Goal: Task Accomplishment & Management: Manage account settings

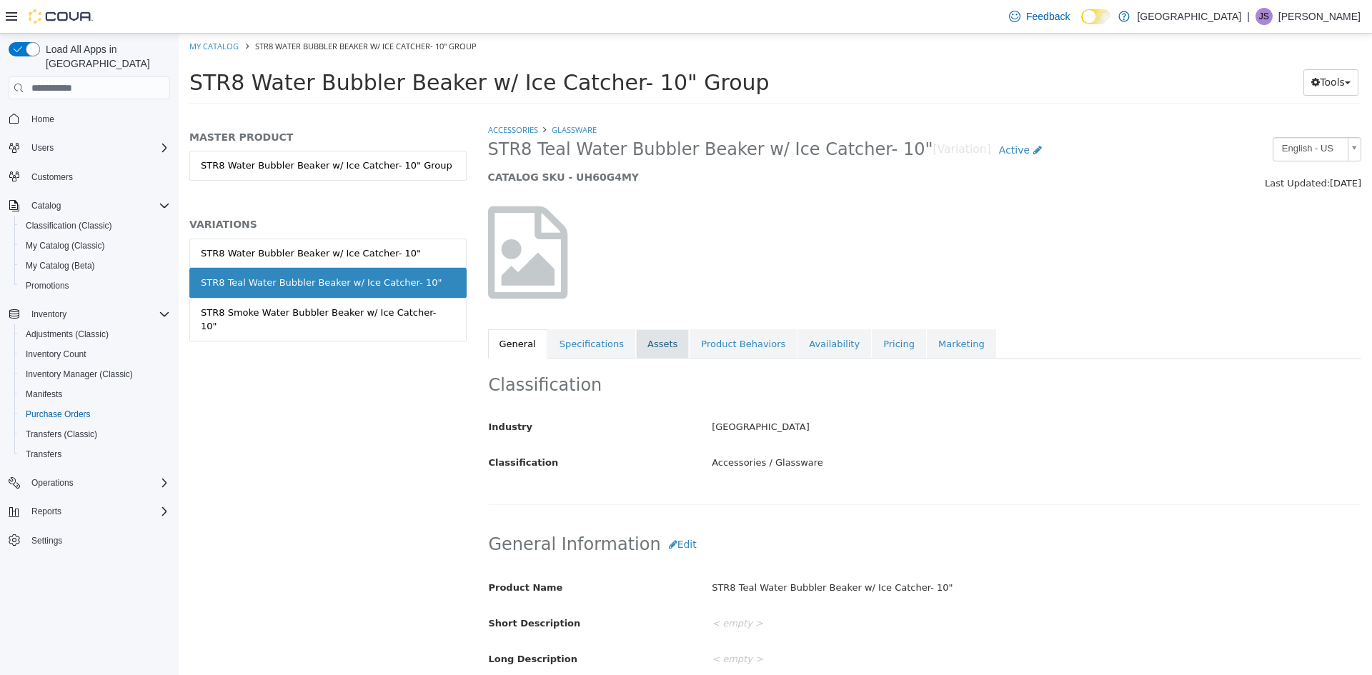
click at [636, 344] on link "Assets" at bounding box center [662, 344] width 53 height 30
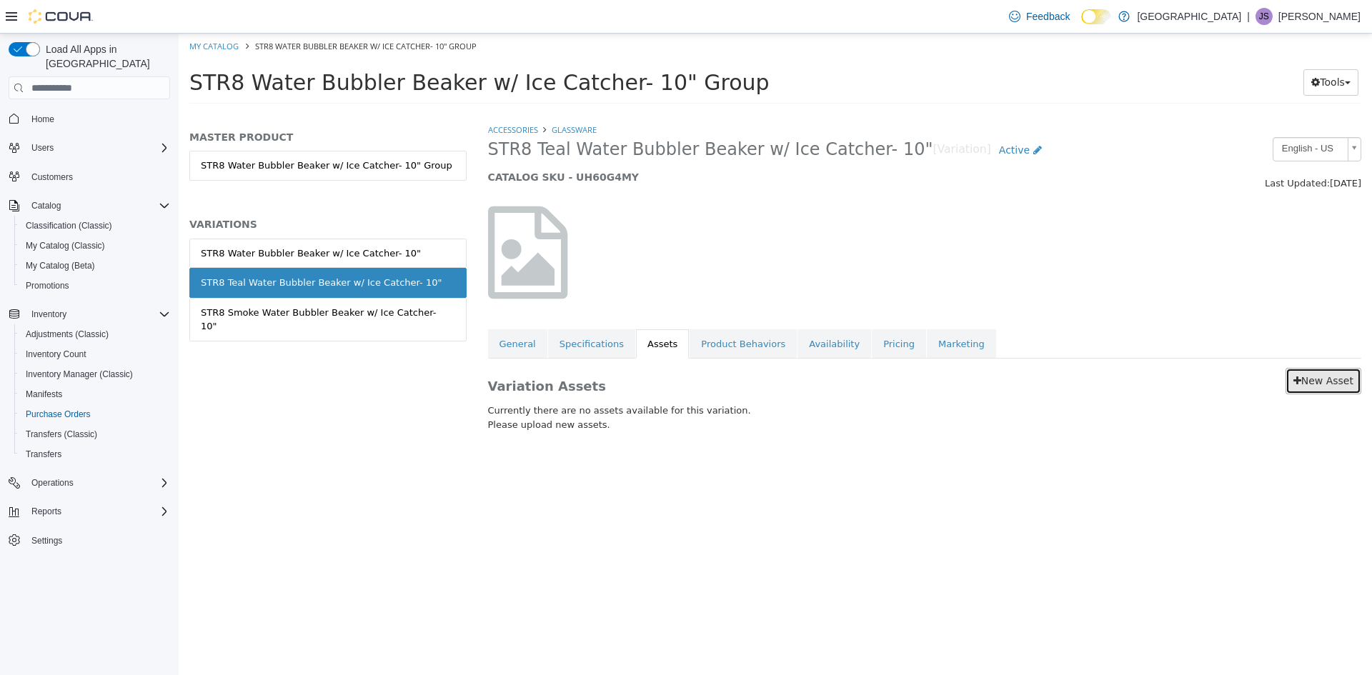
click at [1321, 387] on link "New Asset" at bounding box center [1323, 381] width 76 height 26
click at [1330, 387] on link "New Asset" at bounding box center [1323, 381] width 76 height 26
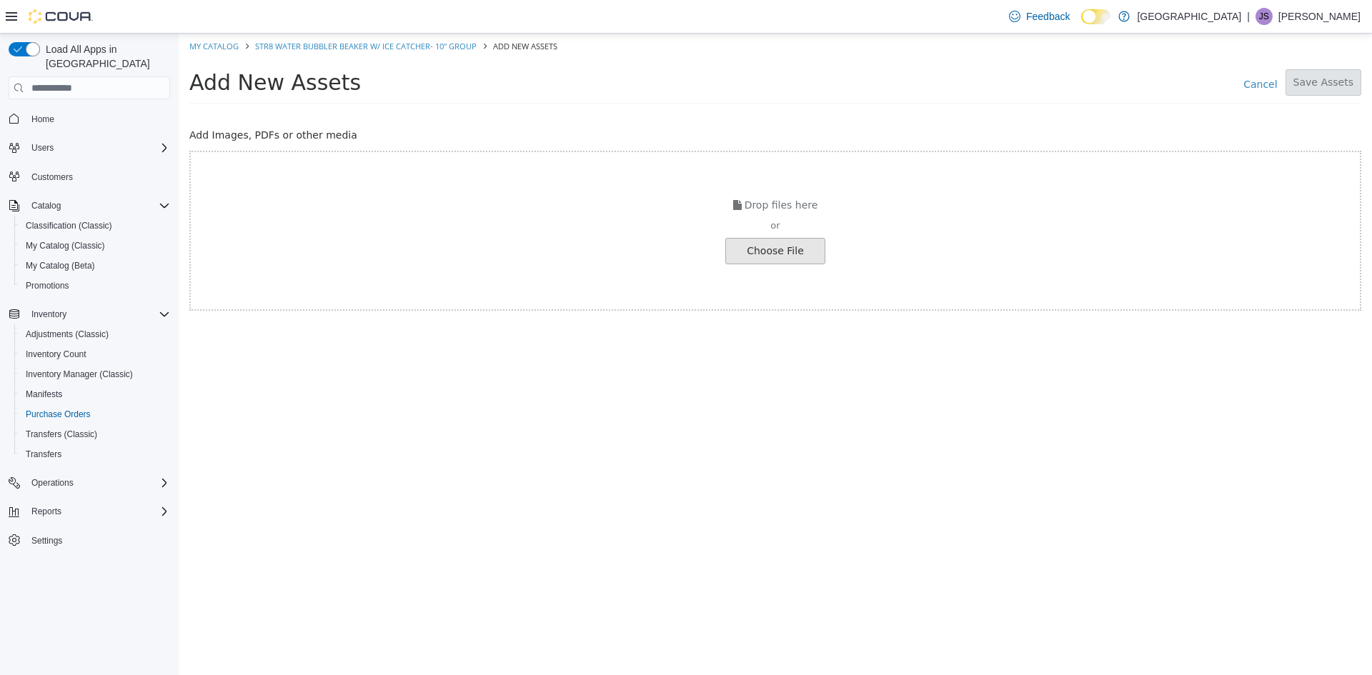
click at [782, 249] on input "file" at bounding box center [27, 251] width 1595 height 25
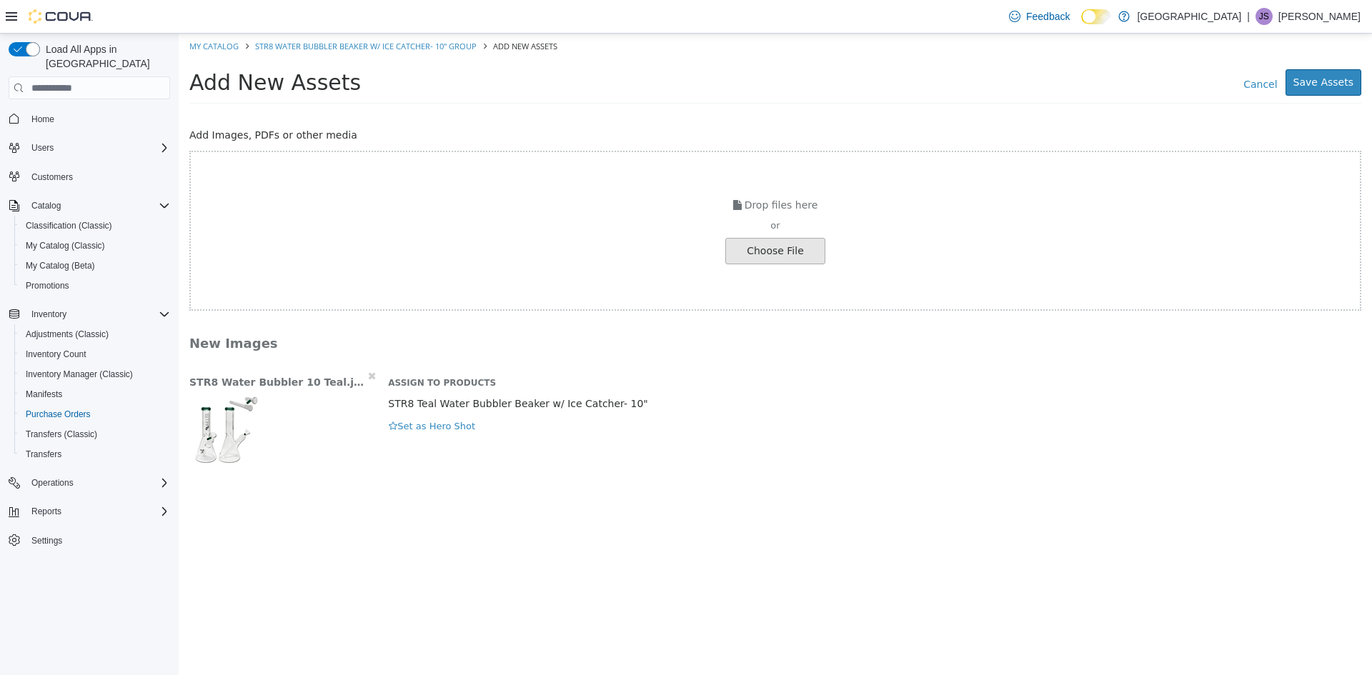
click at [778, 248] on input "file" at bounding box center [27, 251] width 1595 height 25
click at [1310, 79] on button "Save Assets" at bounding box center [1323, 82] width 76 height 26
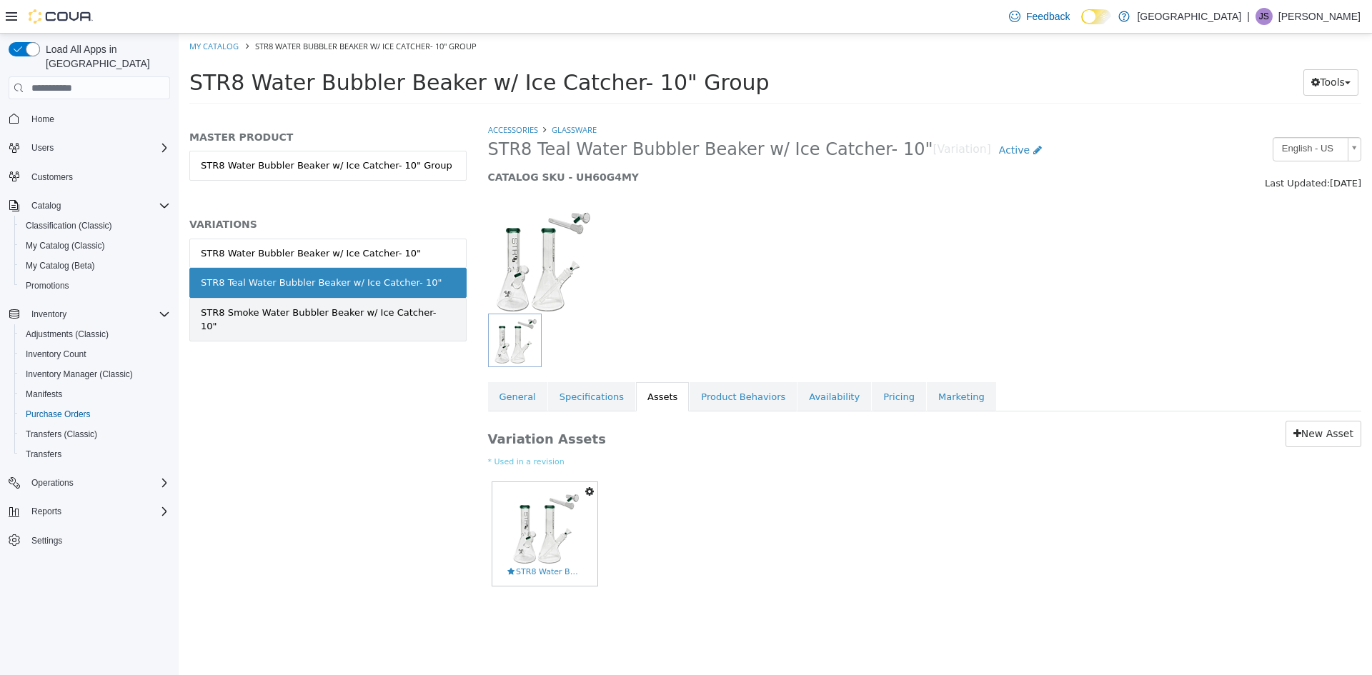
click at [344, 317] on div "STR8 Smoke Water Bubbler Beaker w/ Ice Catcher- 10"" at bounding box center [328, 320] width 254 height 28
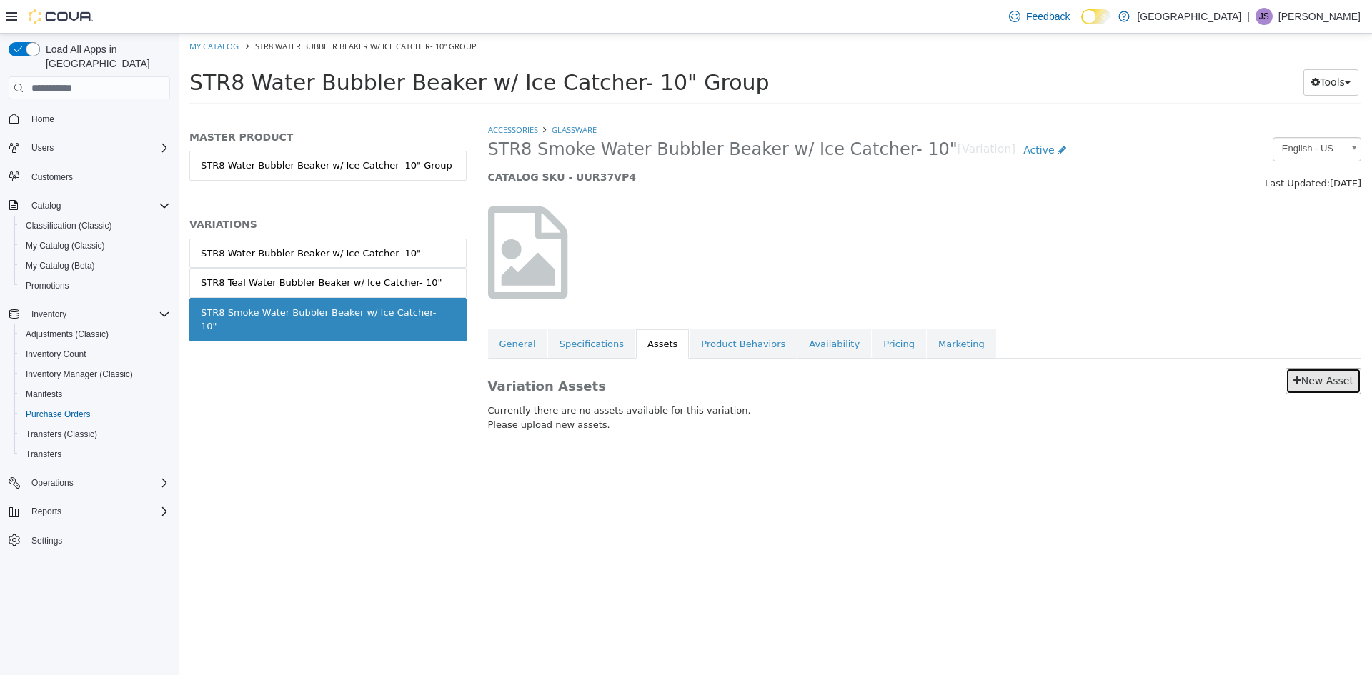
click at [1333, 380] on link "New Asset" at bounding box center [1323, 381] width 76 height 26
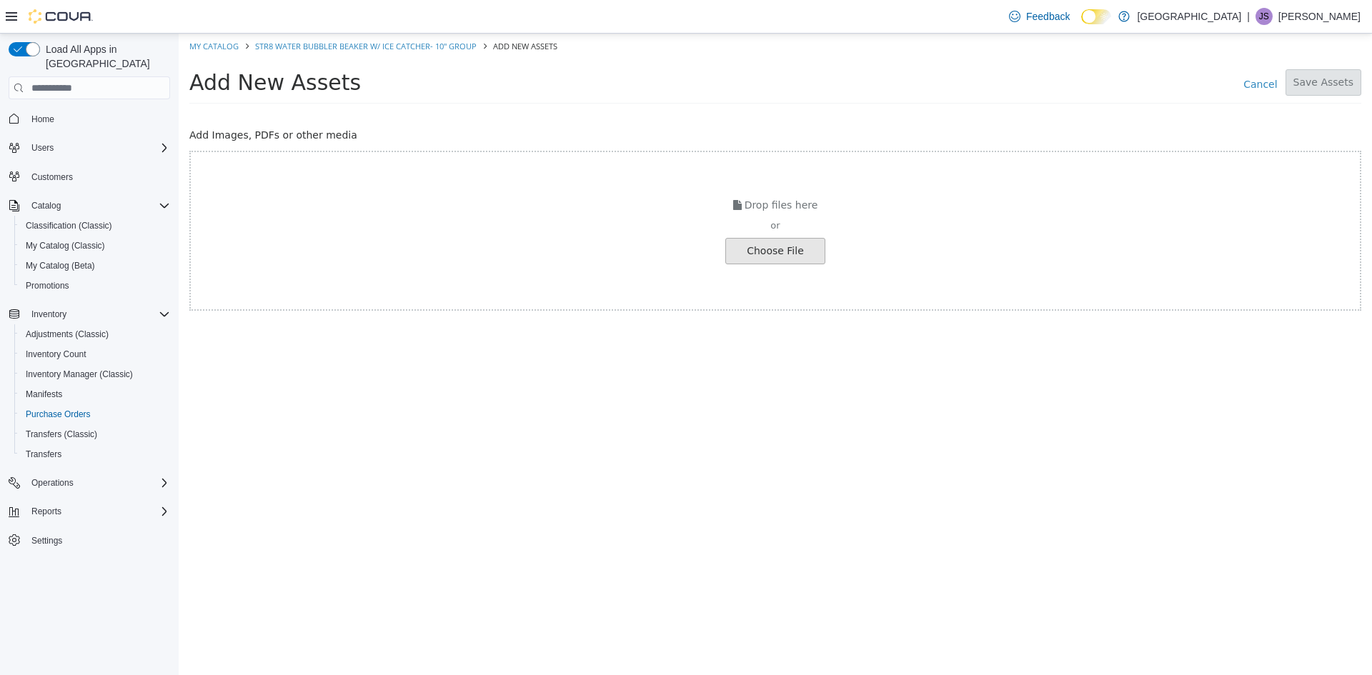
click at [748, 260] on input "file" at bounding box center [27, 251] width 1595 height 25
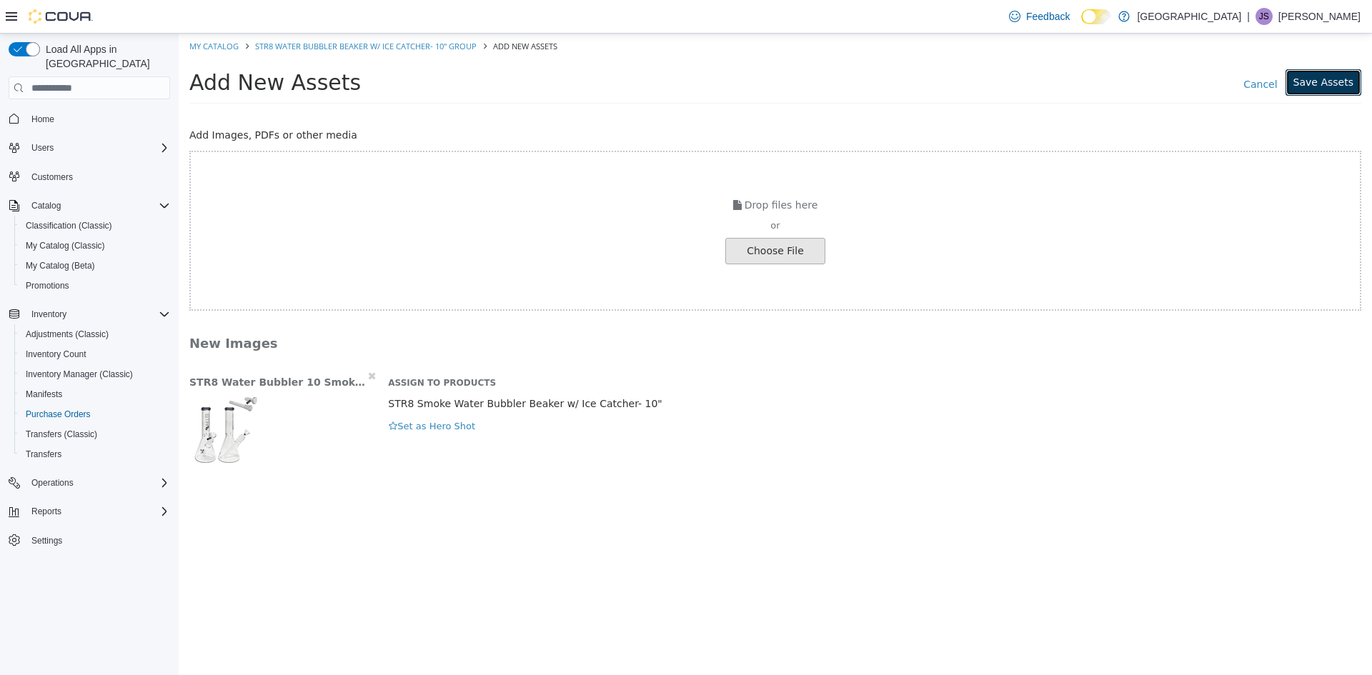
click at [1325, 86] on button "Save Assets" at bounding box center [1323, 82] width 76 height 26
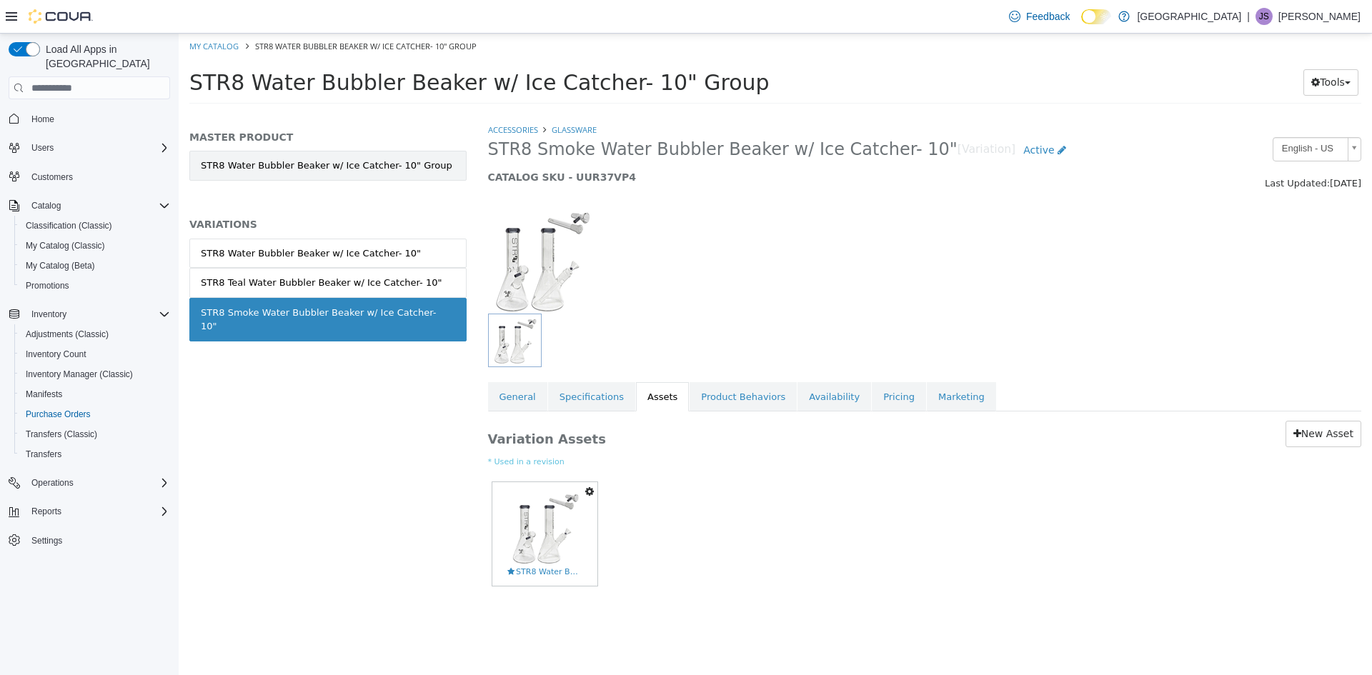
click at [383, 160] on link "STR8 Water Bubbler Beaker w/ Ice Catcher- 10" Group" at bounding box center [327, 166] width 277 height 30
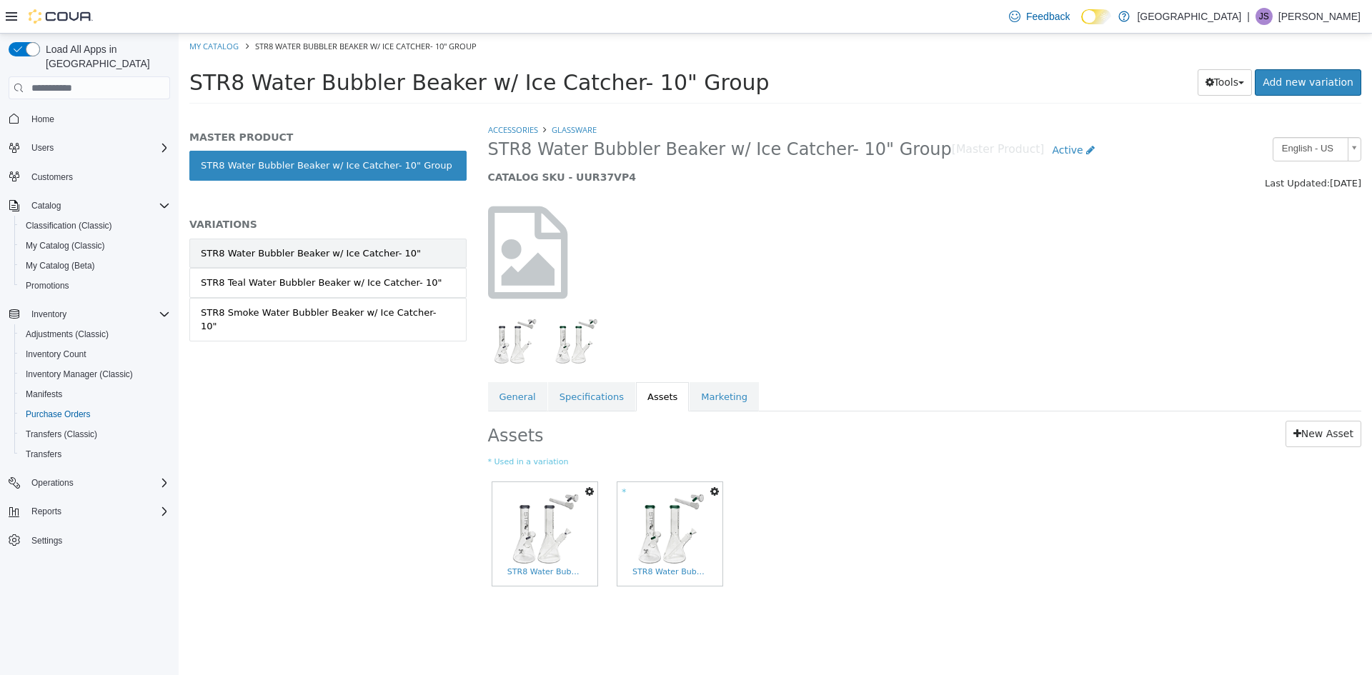
click at [357, 244] on link "STR8 Water Bubbler Beaker w/ Ice Catcher- 10"" at bounding box center [327, 254] width 277 height 30
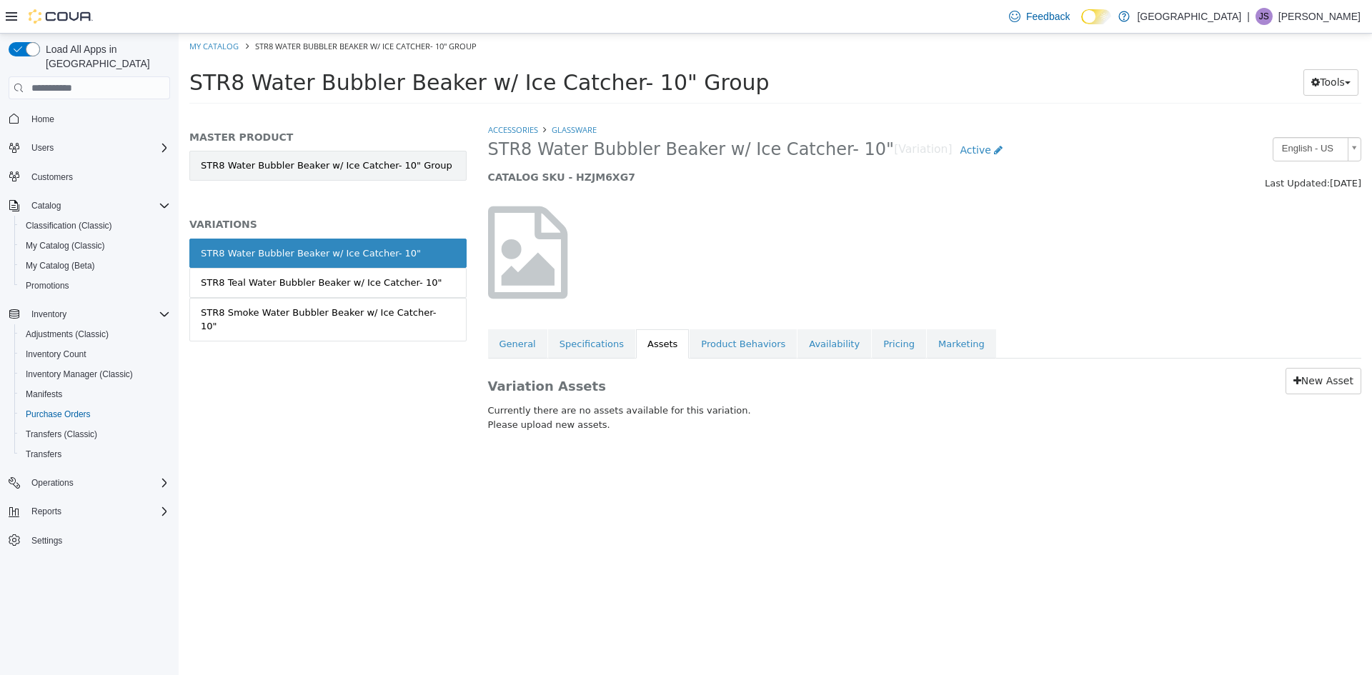
click at [360, 159] on link "STR8 Water Bubbler Beaker w/ Ice Catcher- 10" Group" at bounding box center [327, 166] width 277 height 30
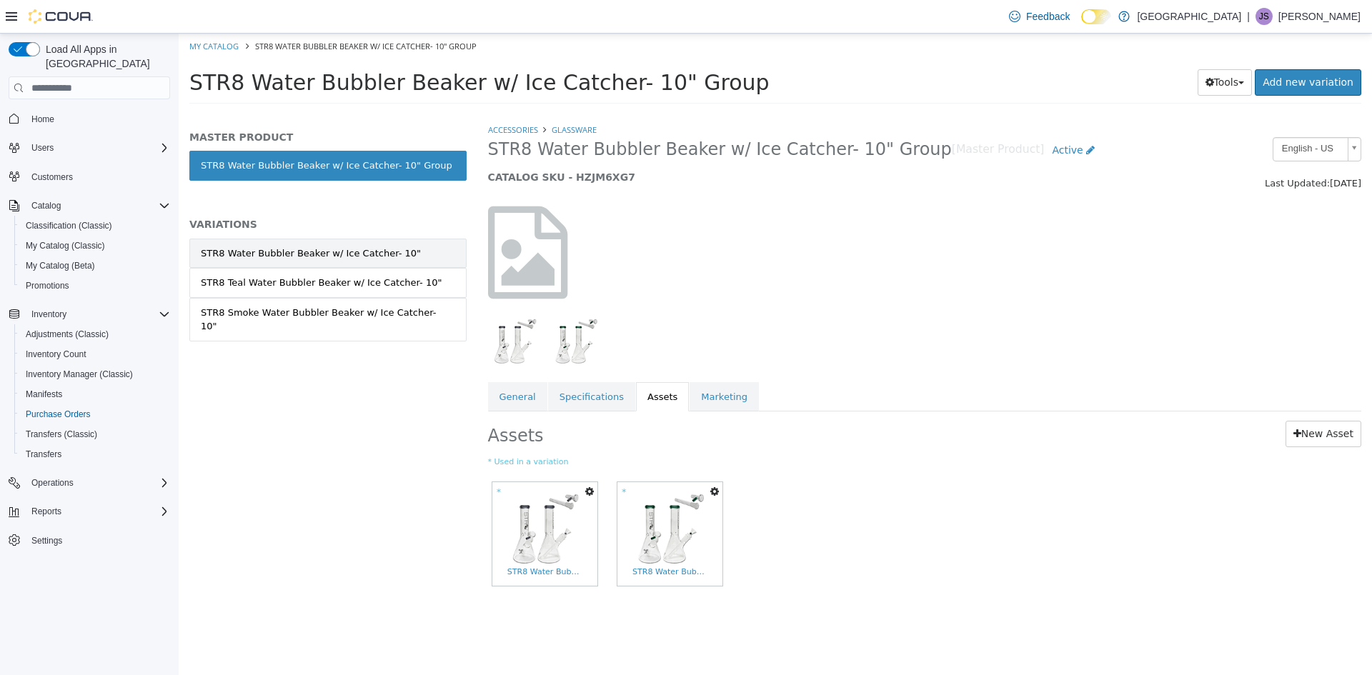
click at [337, 250] on div "STR8 Water Bubbler Beaker w/ Ice Catcher- 10"" at bounding box center [311, 254] width 220 height 14
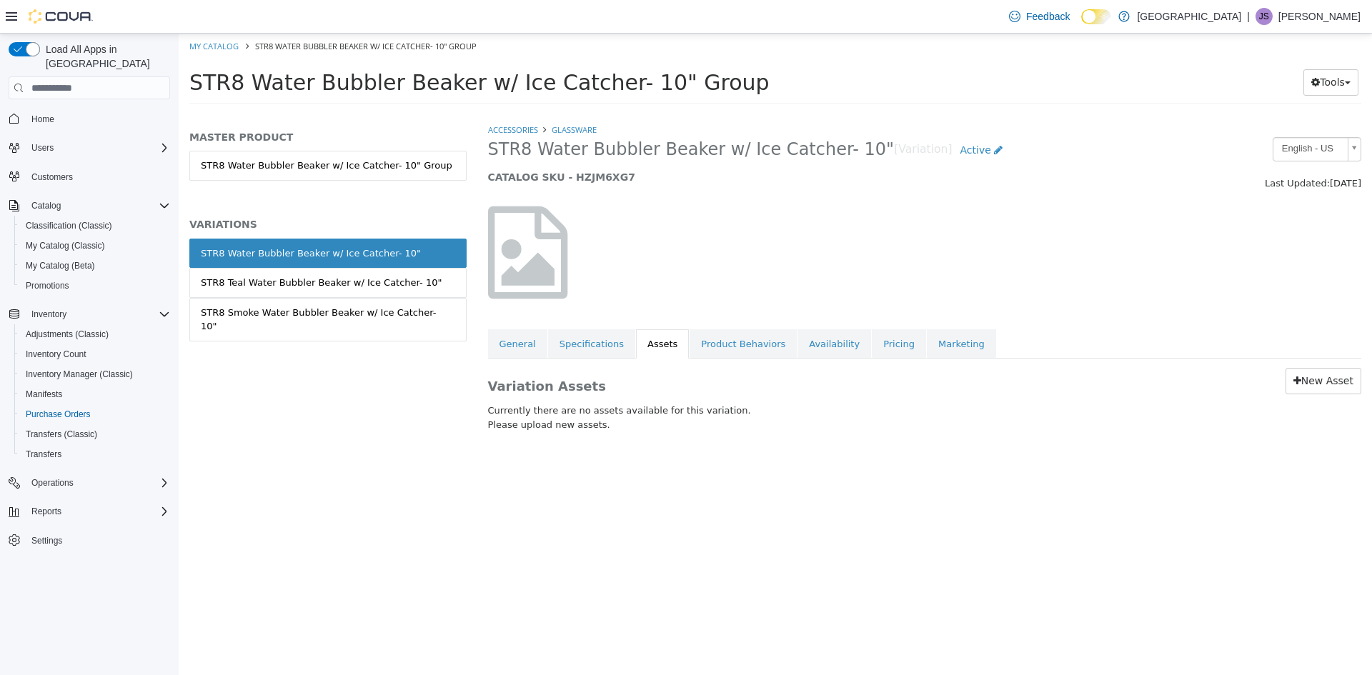
drag, startPoint x: 344, startPoint y: 246, endPoint x: 261, endPoint y: 552, distance: 317.0
click at [261, 552] on div "MASTER PRODUCT STR8 Water Bubbler Beaker w/ Ice Catcher- 10" Group VARIATIONS S…" at bounding box center [328, 399] width 299 height 552
click at [960, 153] on span "Active" at bounding box center [975, 149] width 31 height 11
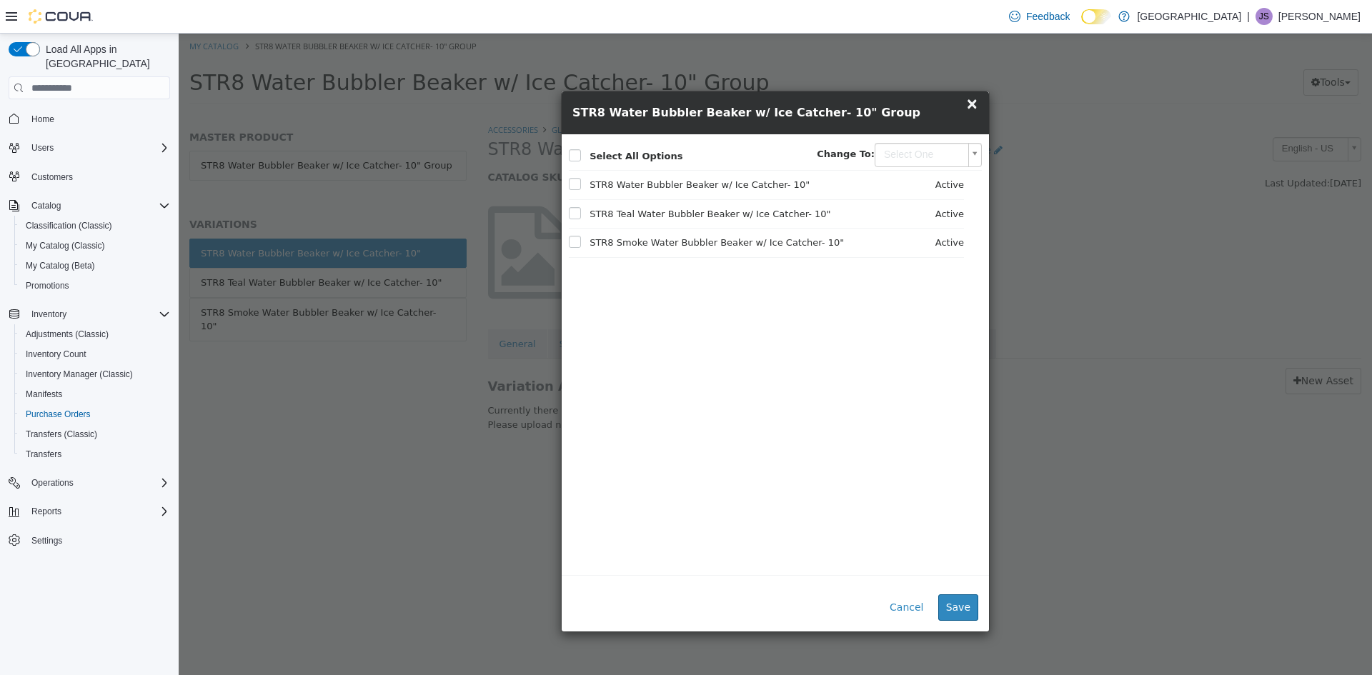
click at [968, 113] on body "Saving Bulk Changes... × All assets have been saved My Catalog STR8 Water Bubbl…" at bounding box center [775, 73] width 1193 height 79
click at [914, 113] on body "Saving Bulk Changes... × All assets have been saved My Catalog STR8 Water Bubbl…" at bounding box center [775, 73] width 1193 height 79
click at [910, 612] on button "Cancel" at bounding box center [906, 607] width 49 height 26
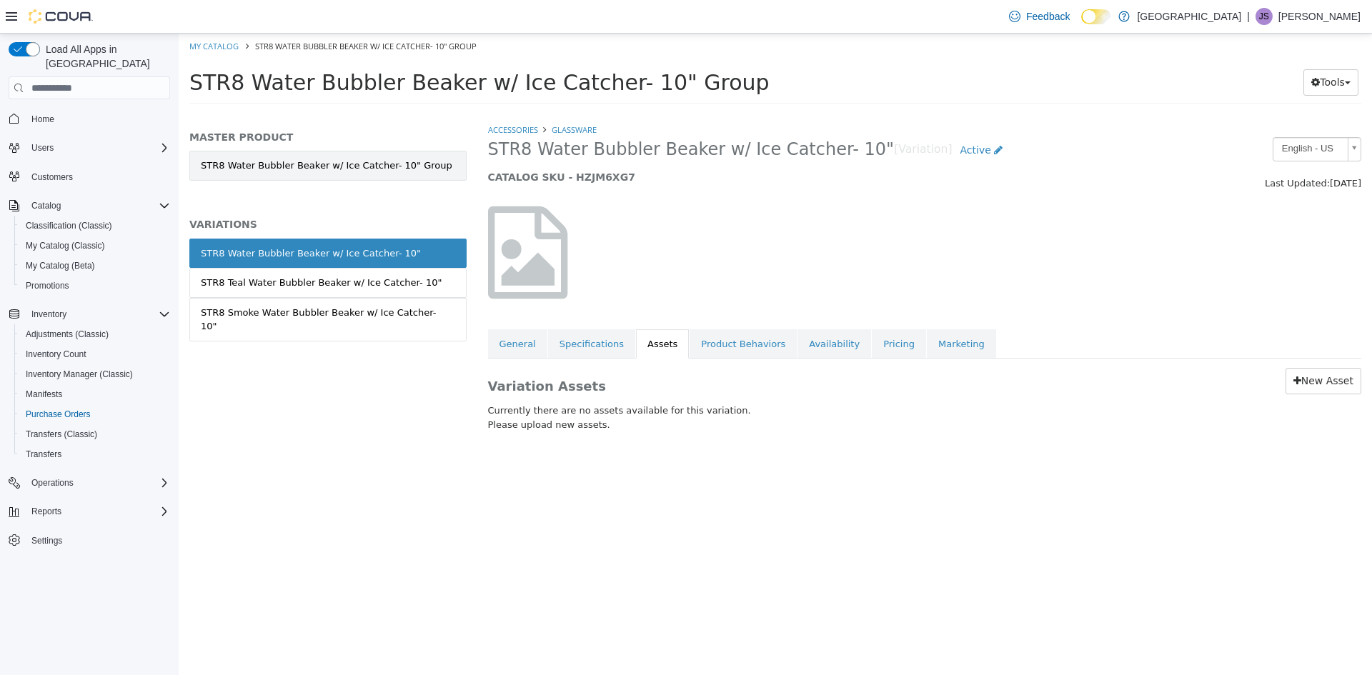
click at [322, 166] on link "STR8 Water Bubbler Beaker w/ Ice Catcher- 10" Group" at bounding box center [327, 166] width 277 height 30
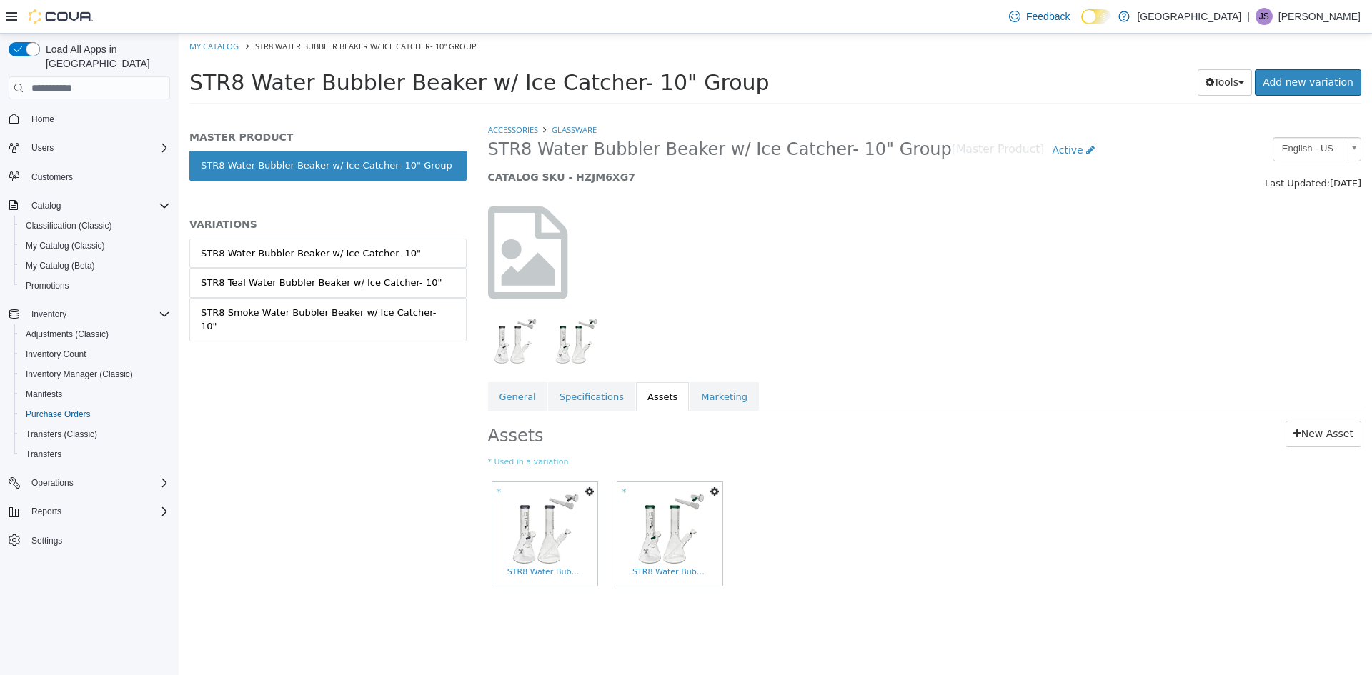
click at [295, 158] on link "STR8 Water Bubbler Beaker w/ Ice Catcher- 10" Group" at bounding box center [327, 166] width 277 height 30
click at [1325, 441] on link "New Asset" at bounding box center [1323, 434] width 76 height 26
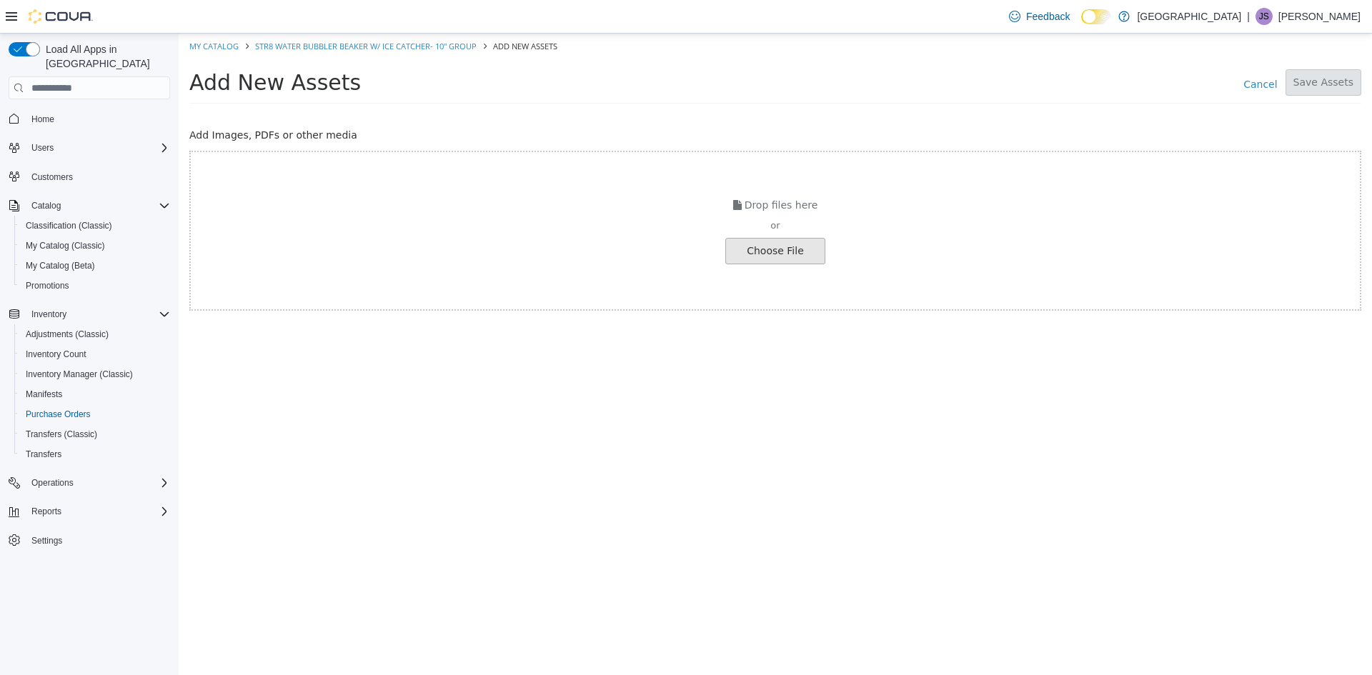
click at [771, 251] on input "file" at bounding box center [27, 251] width 1595 height 25
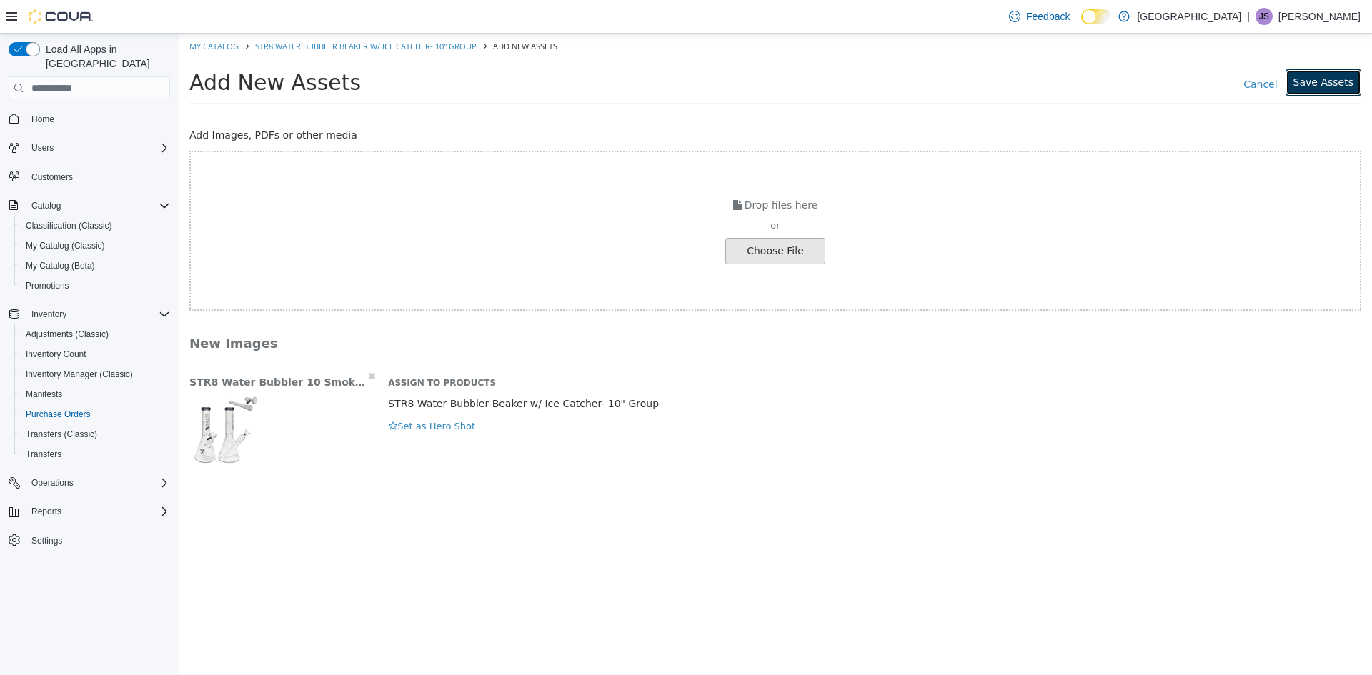
click at [1344, 81] on button "Save Assets" at bounding box center [1323, 82] width 76 height 26
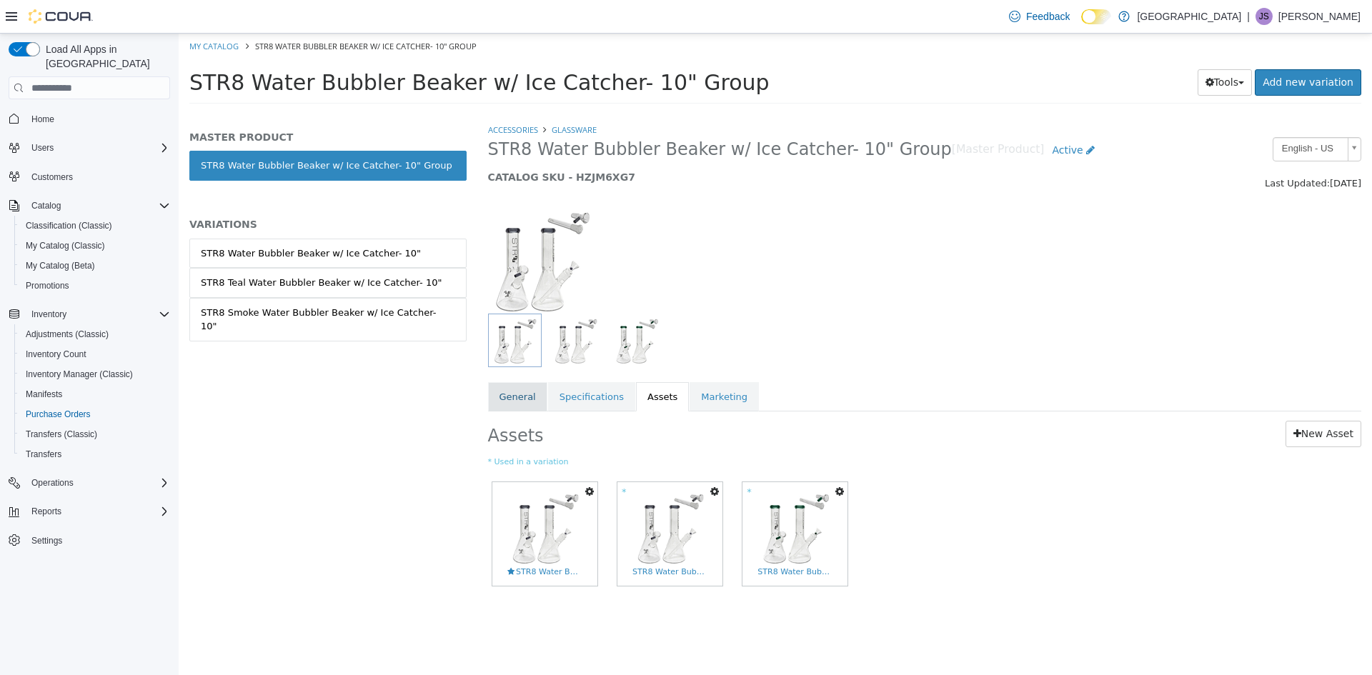
click at [522, 404] on link "General" at bounding box center [517, 397] width 59 height 30
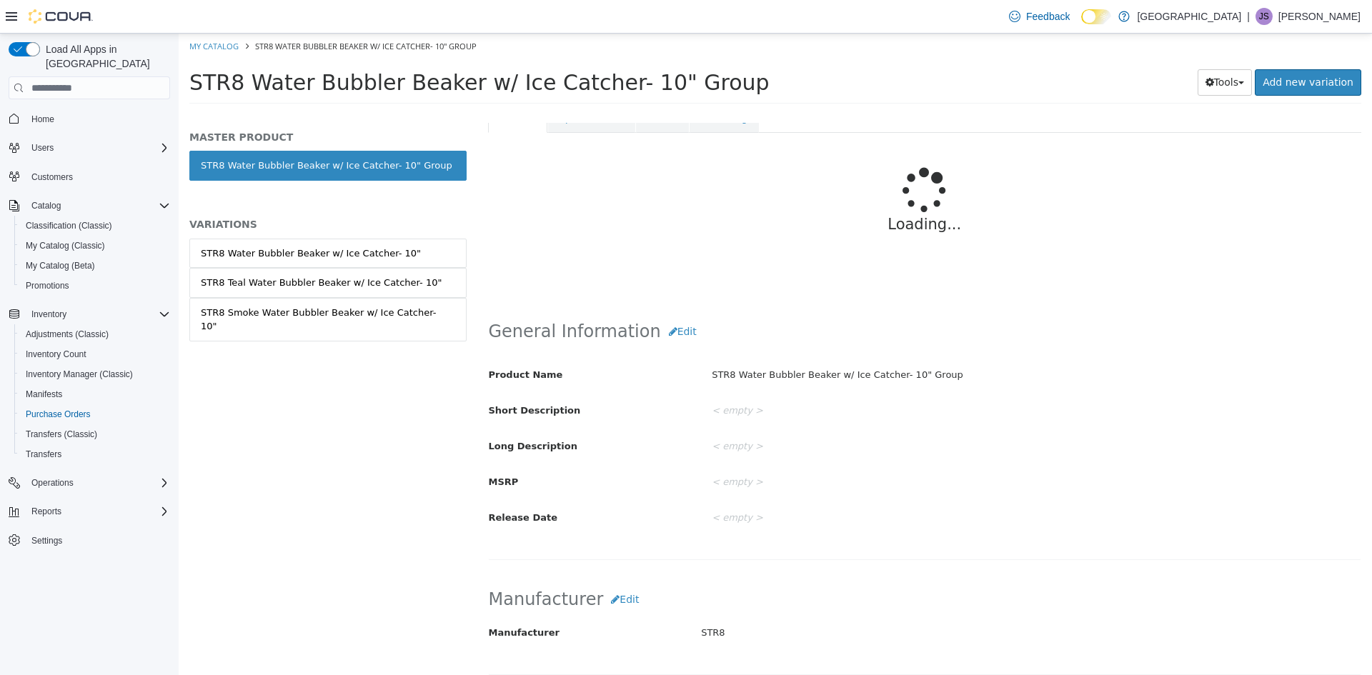
scroll to position [286, 0]
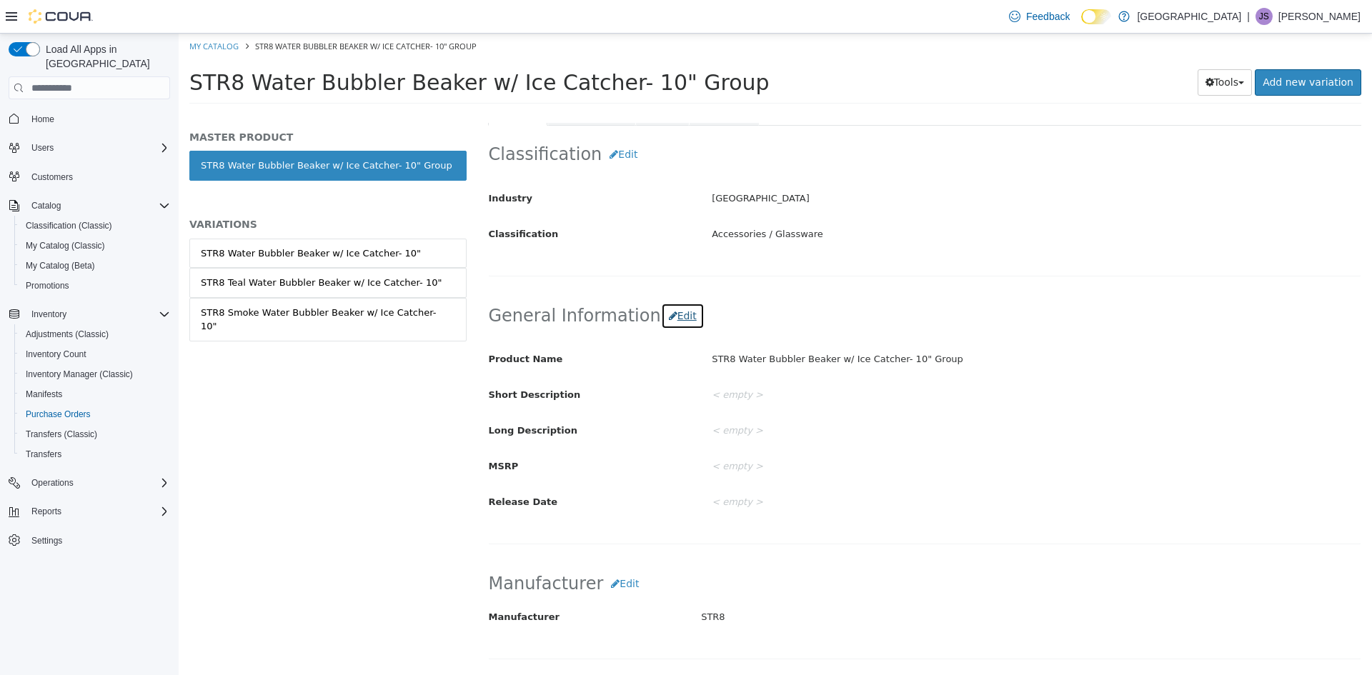
click at [671, 315] on button "Edit" at bounding box center [683, 316] width 44 height 26
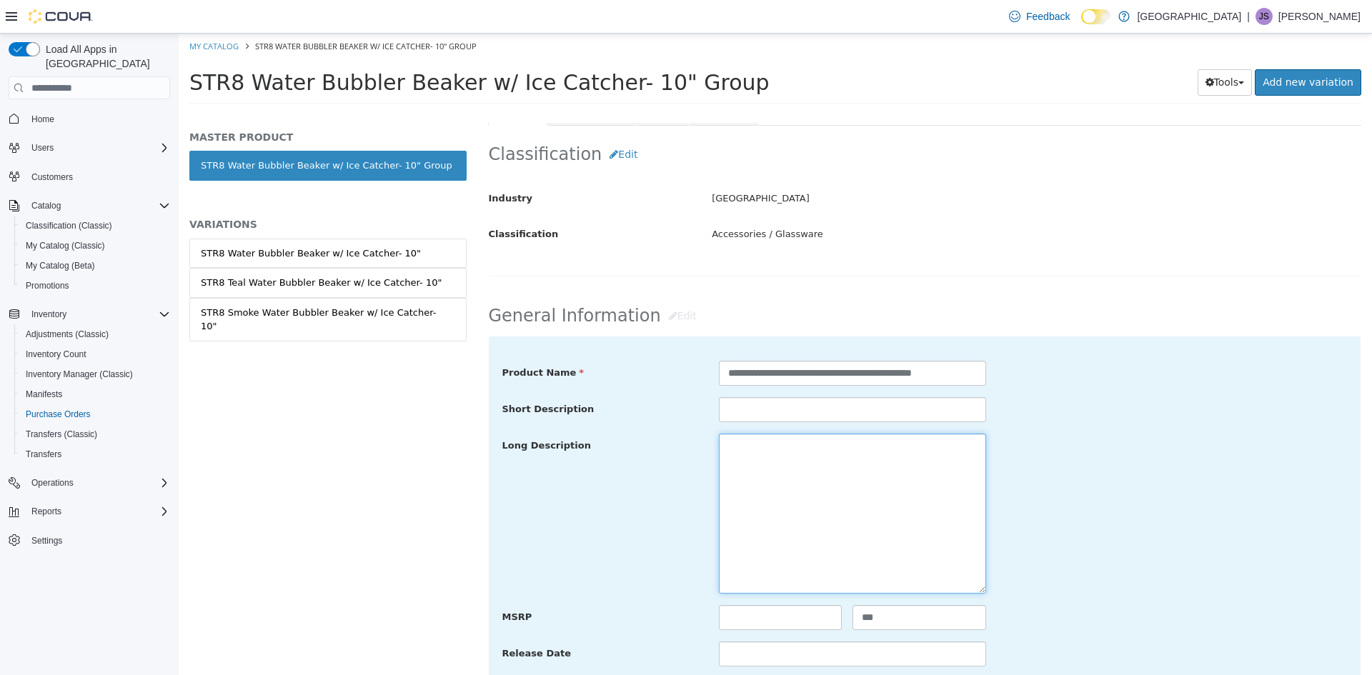
click at [747, 449] on textarea at bounding box center [852, 514] width 267 height 160
paste textarea "**********"
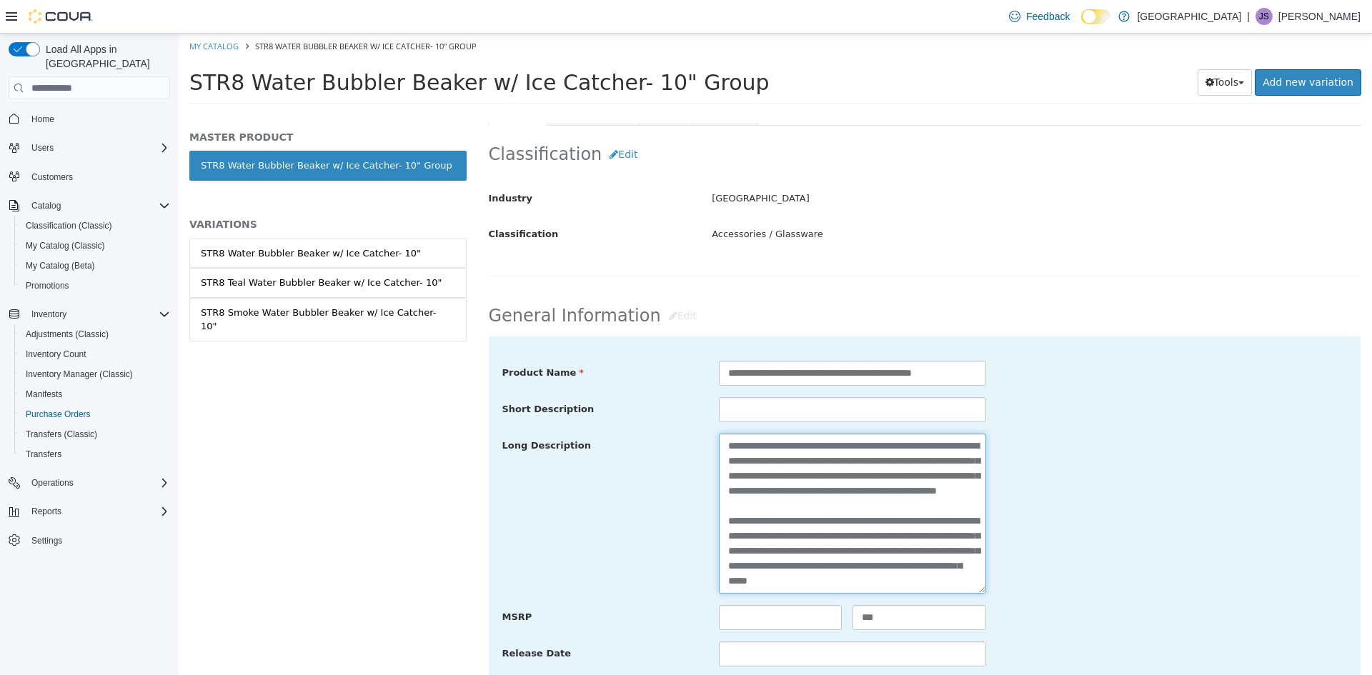
scroll to position [40, 0]
click at [950, 513] on textarea "**********" at bounding box center [851, 514] width 264 height 160
click at [820, 529] on textarea "**********" at bounding box center [851, 514] width 264 height 160
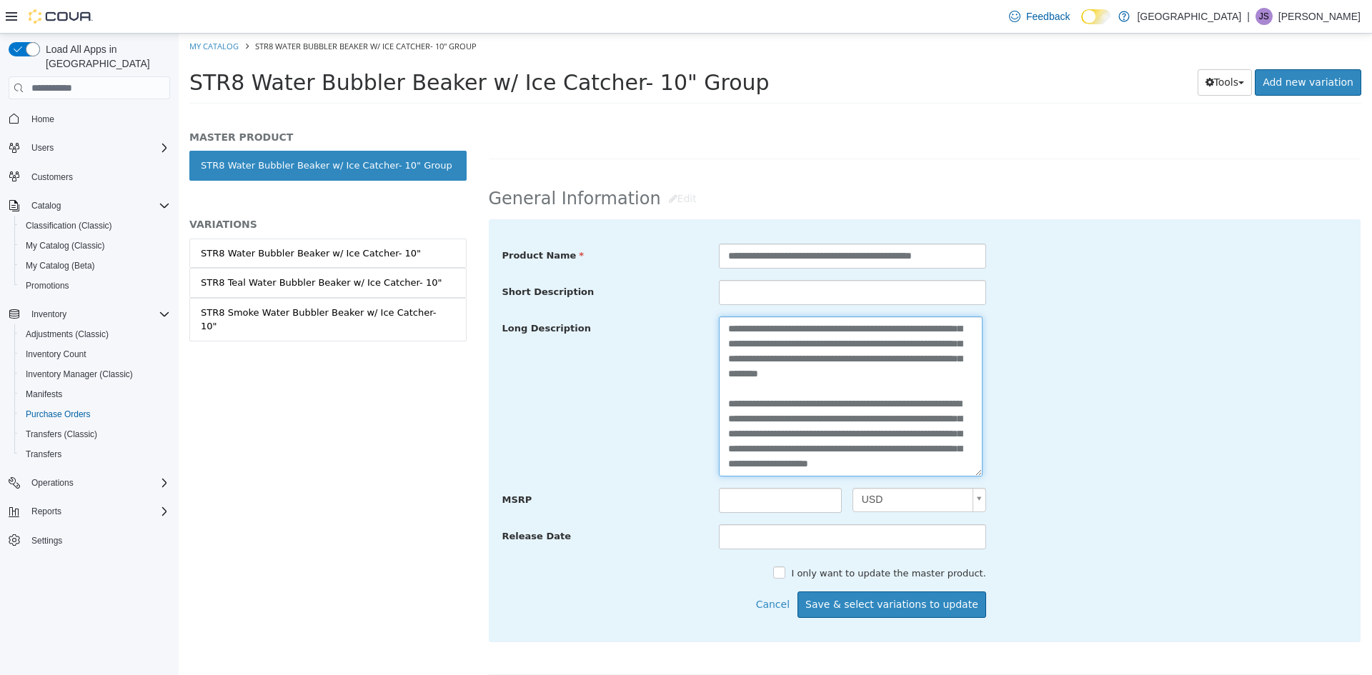
scroll to position [429, 0]
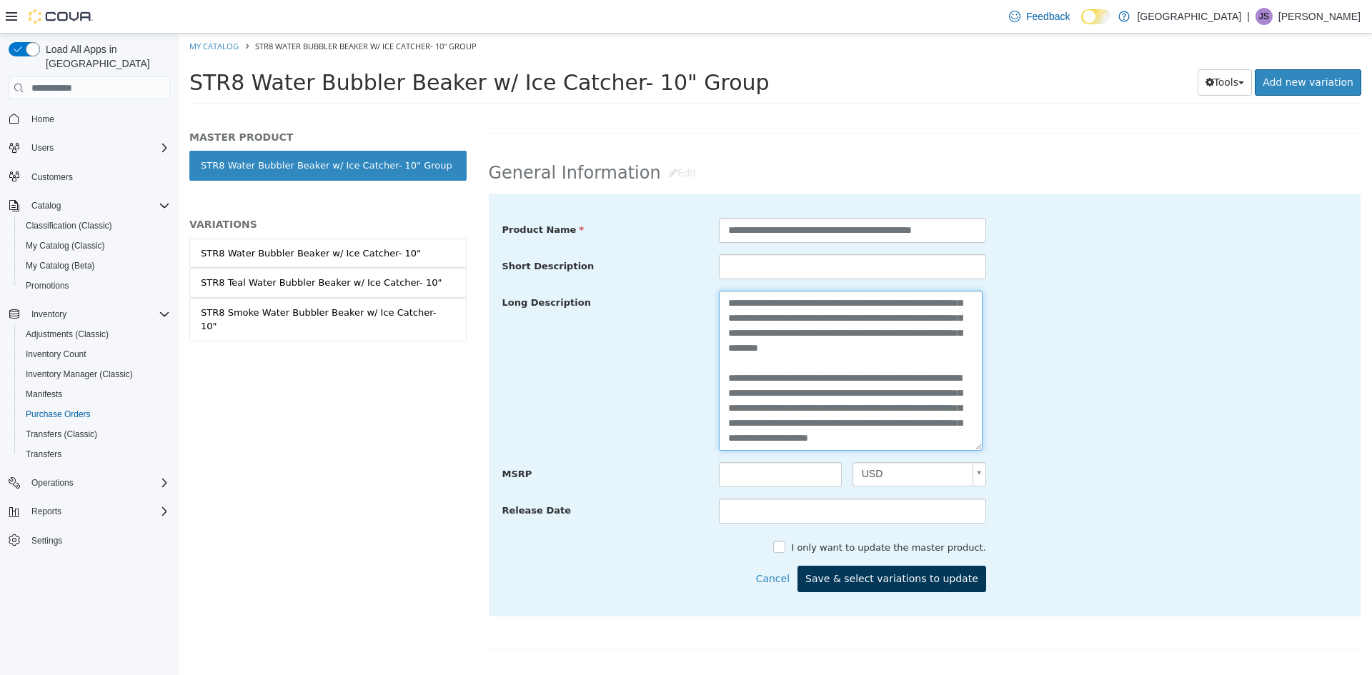
type textarea "**********"
click at [905, 586] on button "Save & select variations to update" at bounding box center [891, 579] width 189 height 26
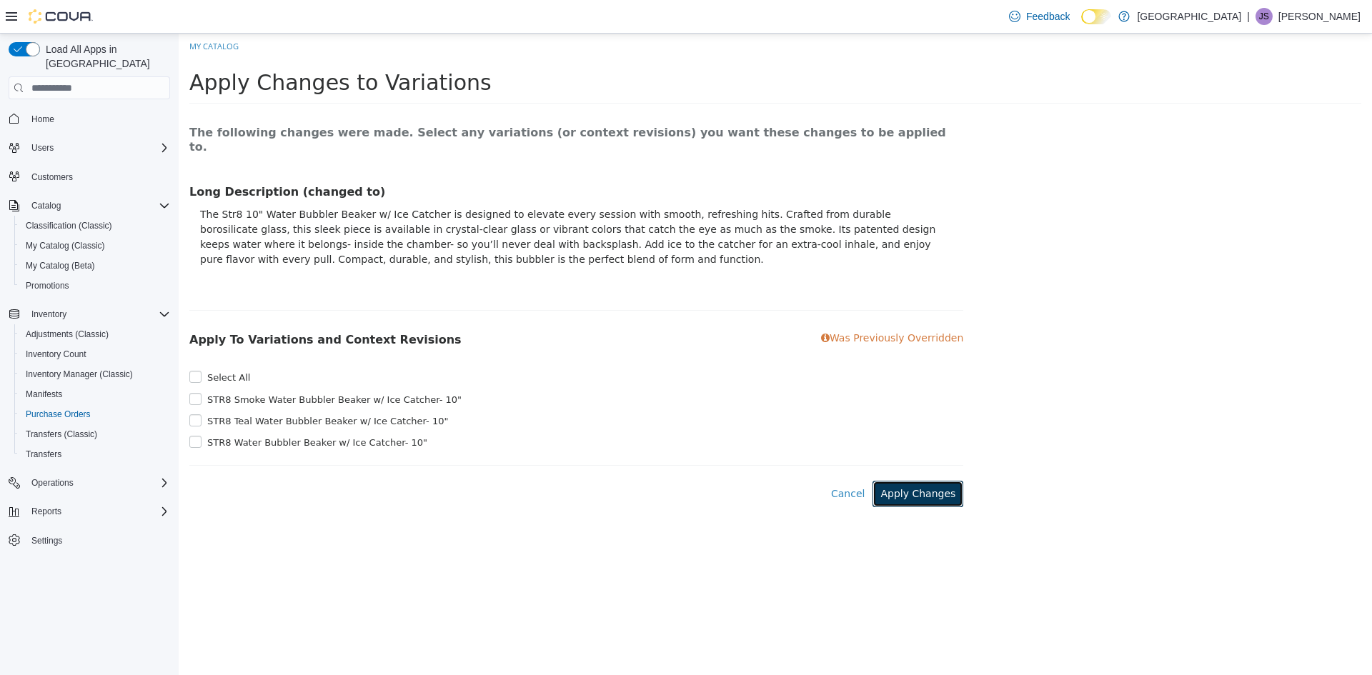
click at [924, 489] on button "Apply Changes" at bounding box center [917, 494] width 91 height 26
